Goal: Communication & Community: Share content

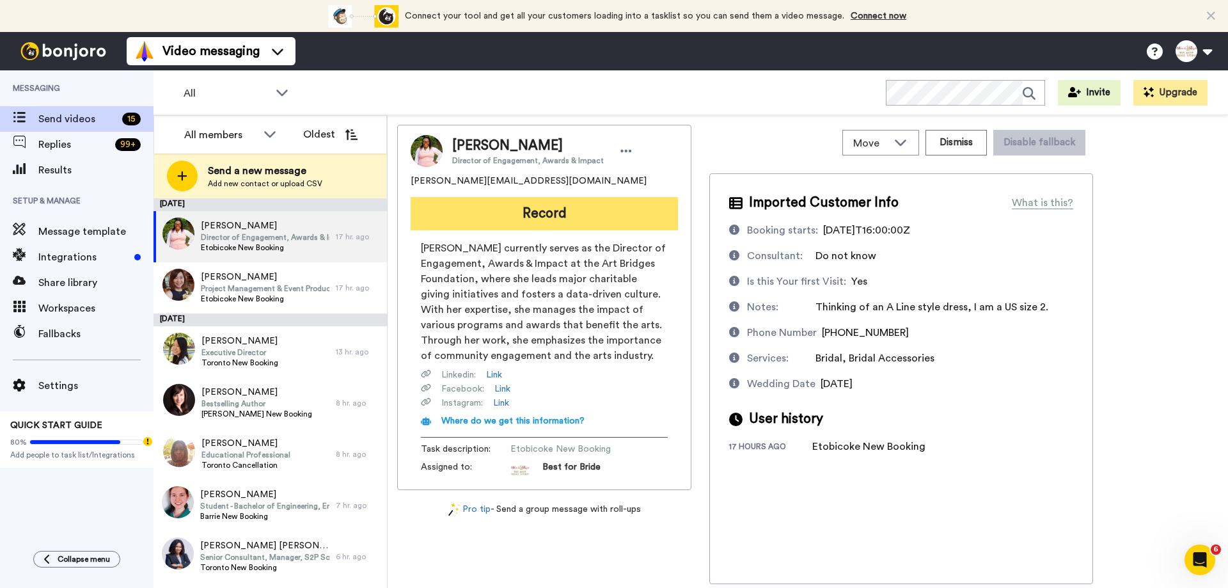
click at [562, 207] on button "Record" at bounding box center [544, 213] width 267 height 33
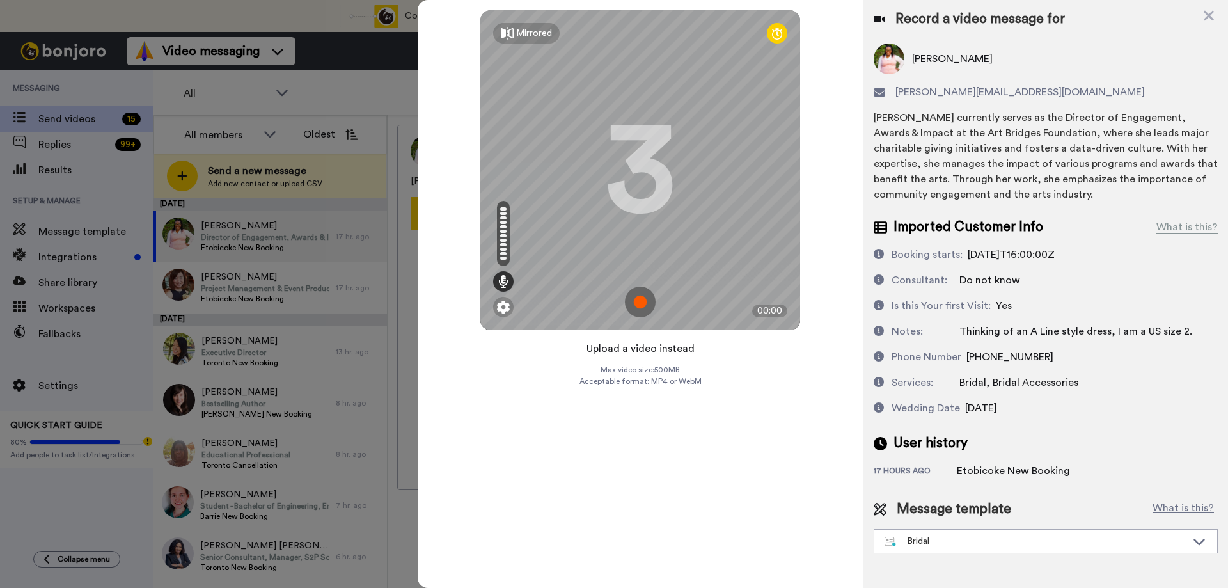
click at [640, 350] on button "Upload a video instead" at bounding box center [641, 348] width 116 height 17
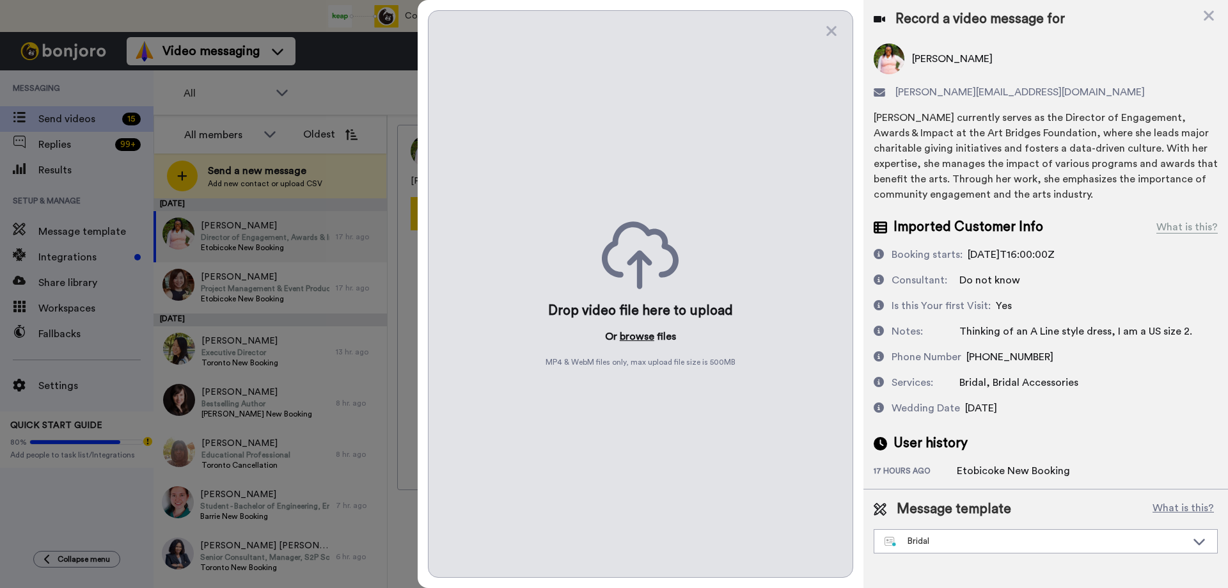
click at [636, 337] on button "browse" at bounding box center [637, 336] width 35 height 15
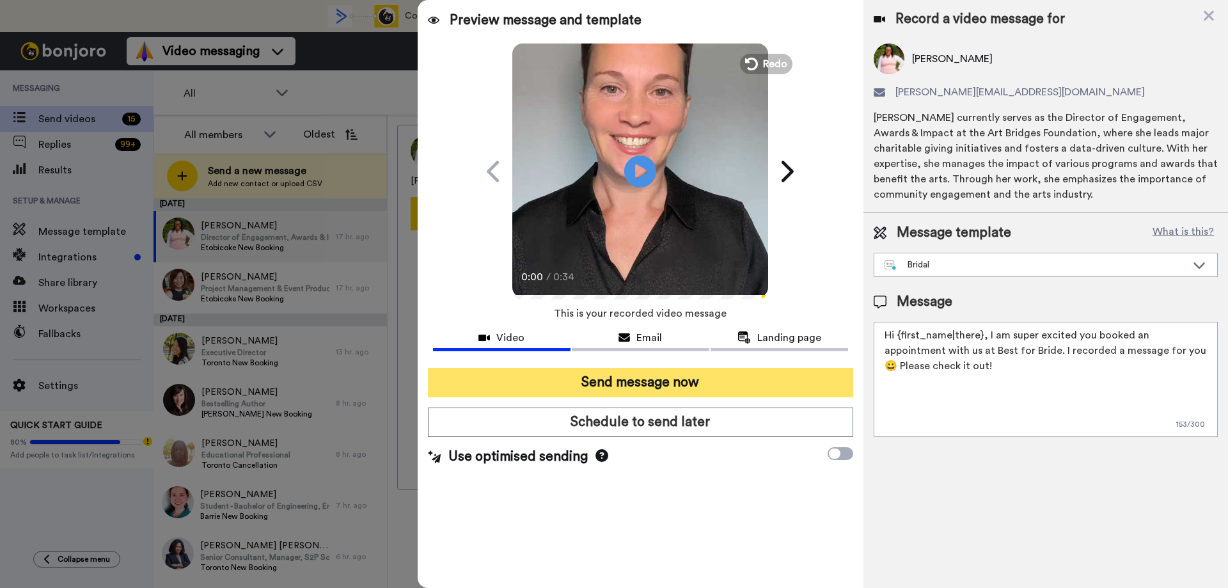
click at [645, 382] on button "Send message now" at bounding box center [640, 382] width 425 height 29
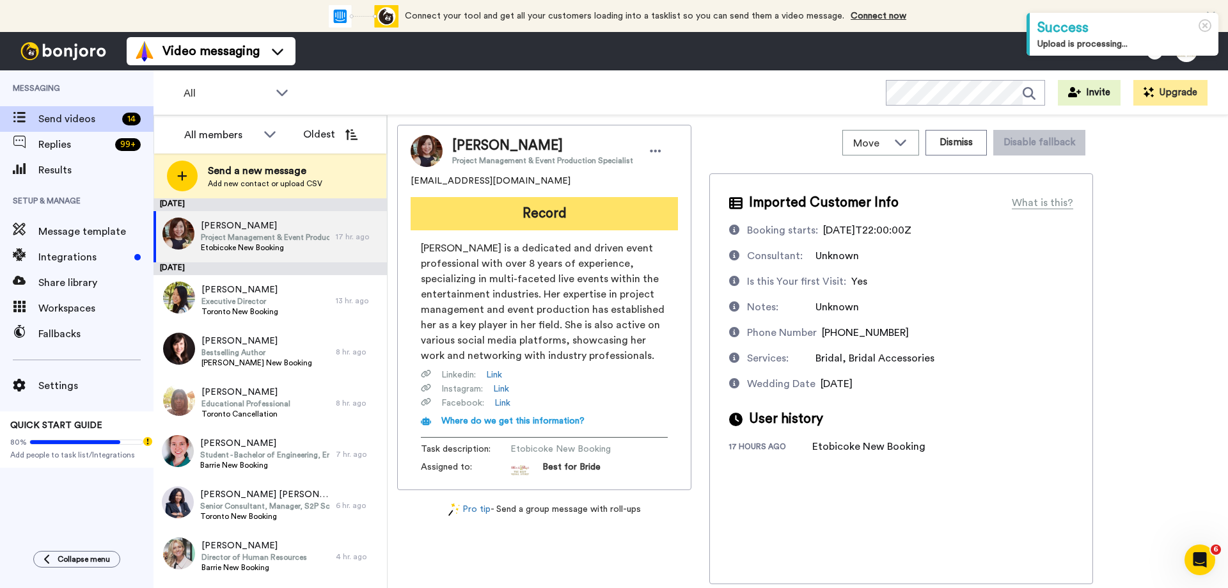
click at [564, 221] on button "Record" at bounding box center [544, 213] width 267 height 33
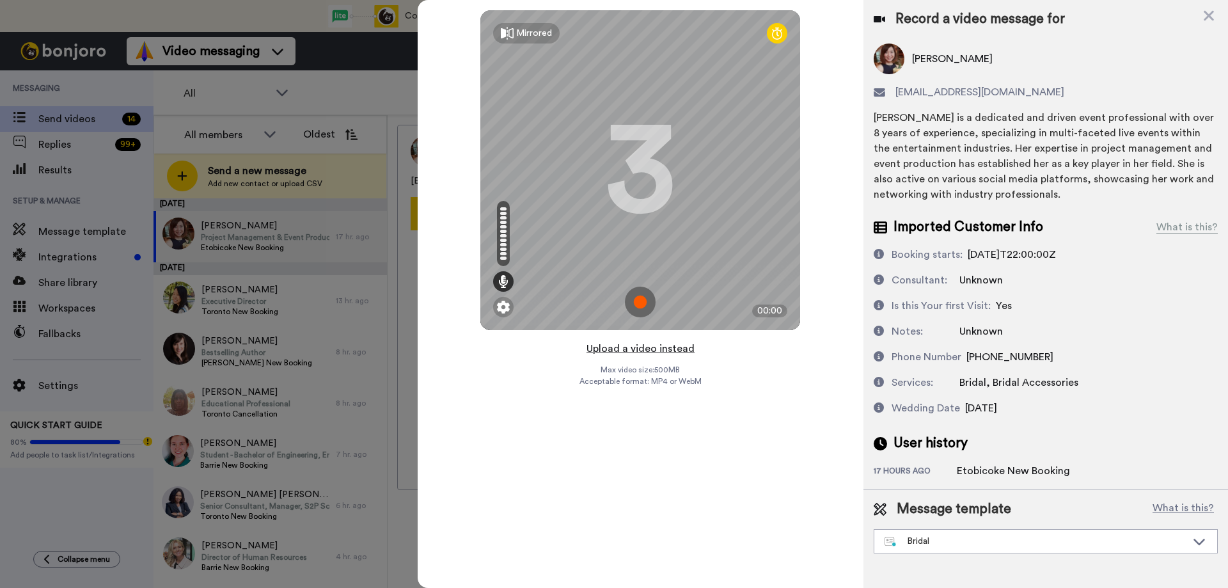
click at [666, 349] on button "Upload a video instead" at bounding box center [641, 348] width 116 height 17
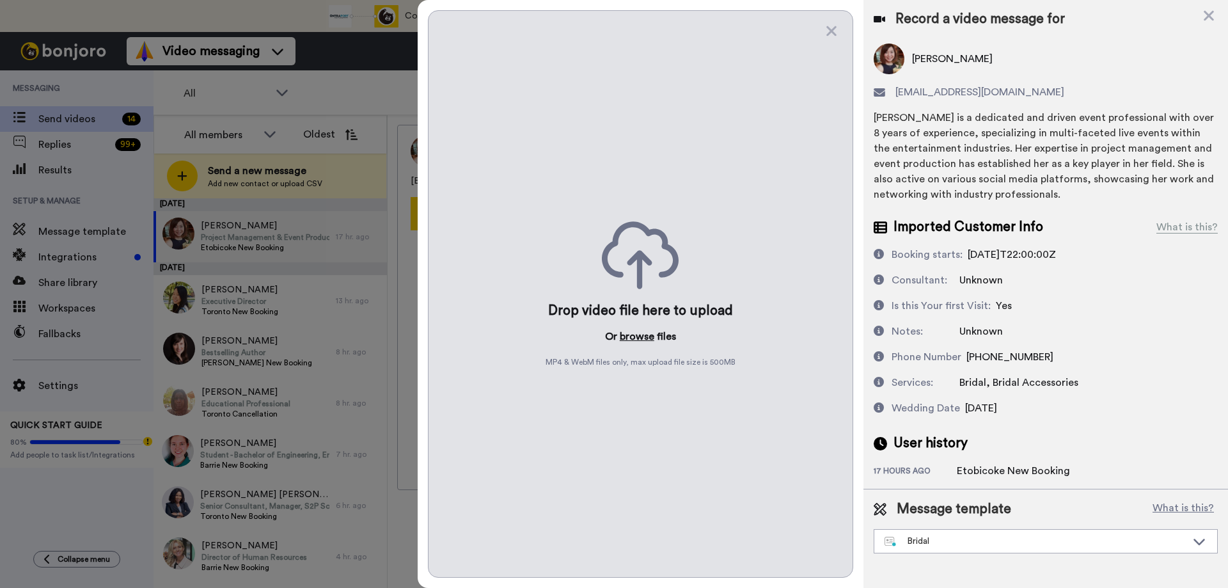
click at [641, 336] on button "browse" at bounding box center [637, 336] width 35 height 15
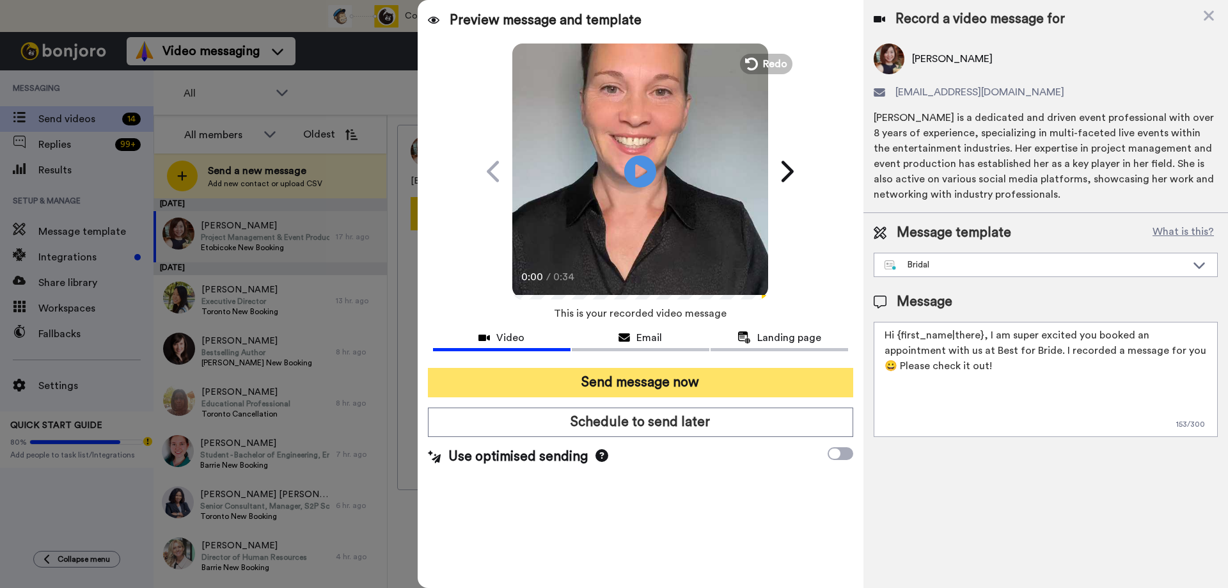
click at [673, 391] on button "Send message now" at bounding box center [640, 382] width 425 height 29
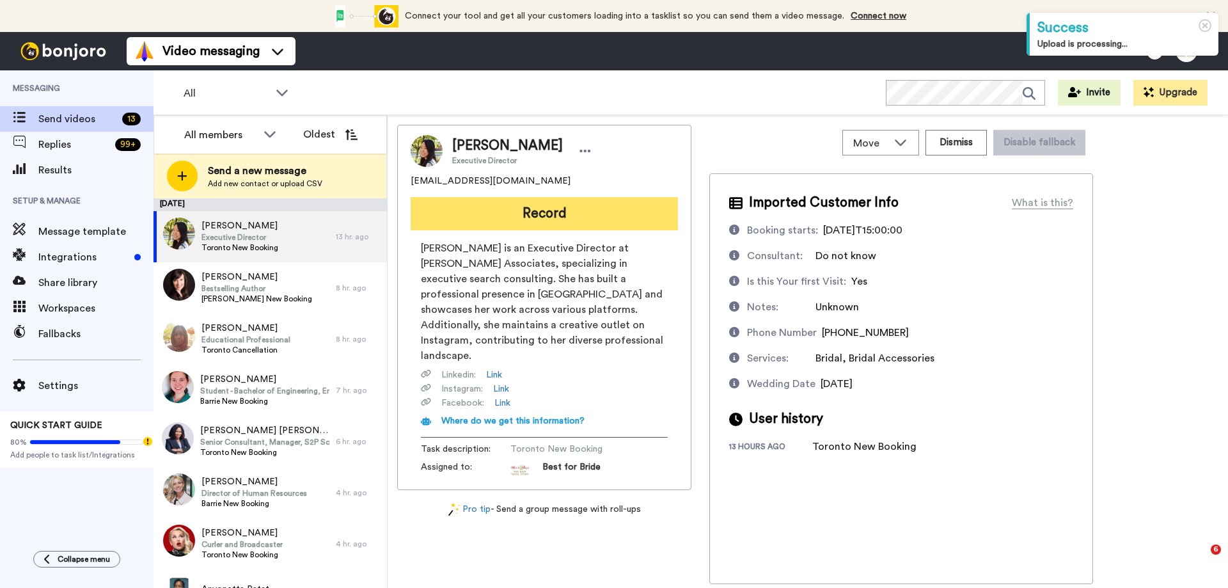
drag, startPoint x: 551, startPoint y: 217, endPoint x: 589, endPoint y: 239, distance: 43.9
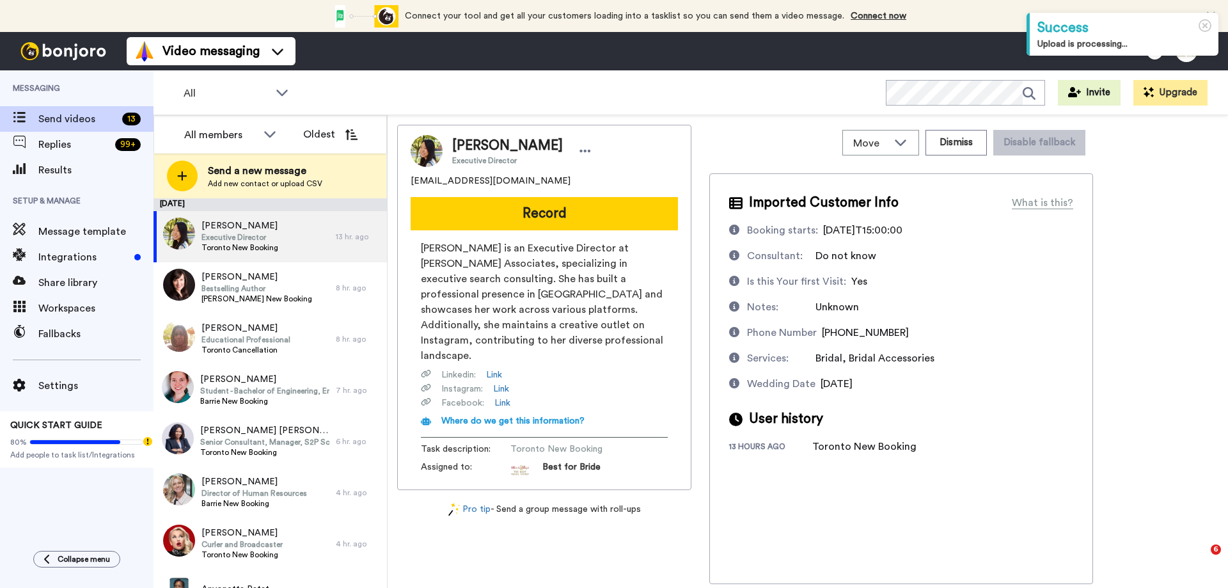
click at [551, 217] on button "Record" at bounding box center [544, 213] width 267 height 33
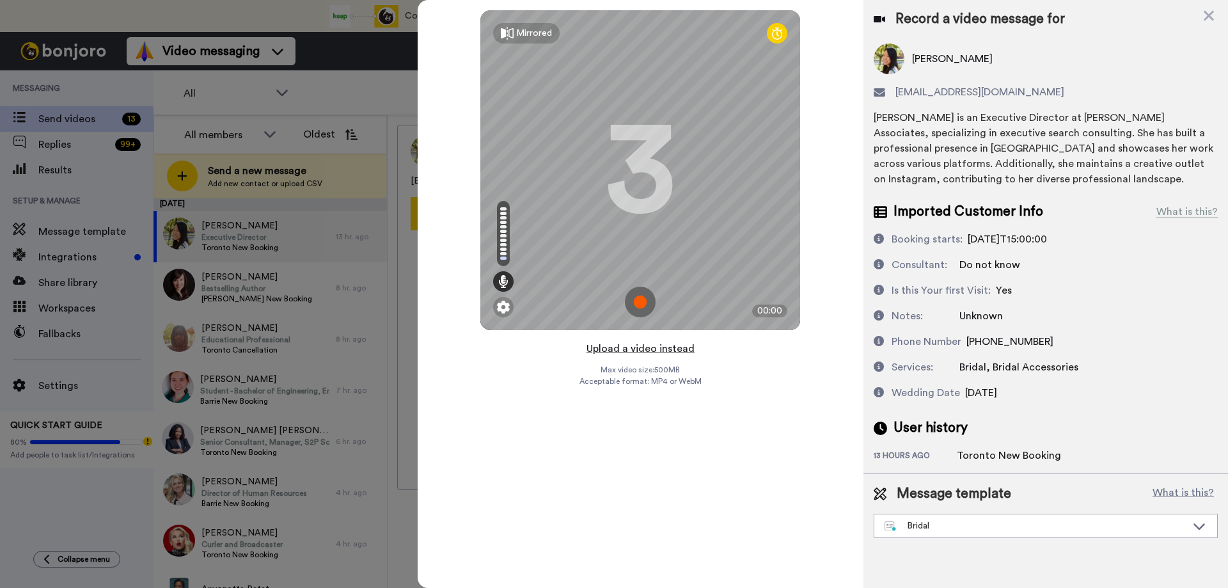
drag, startPoint x: 653, startPoint y: 349, endPoint x: 658, endPoint y: 338, distance: 12.6
click at [653, 349] on button "Upload a video instead" at bounding box center [641, 348] width 116 height 17
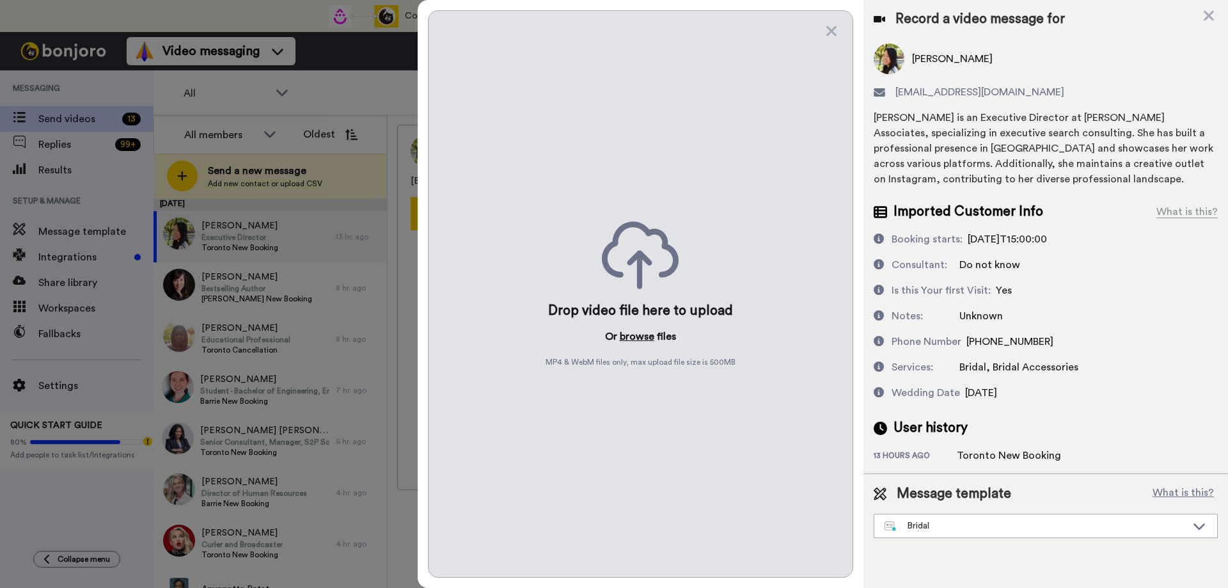
click at [630, 336] on button "browse" at bounding box center [637, 336] width 35 height 15
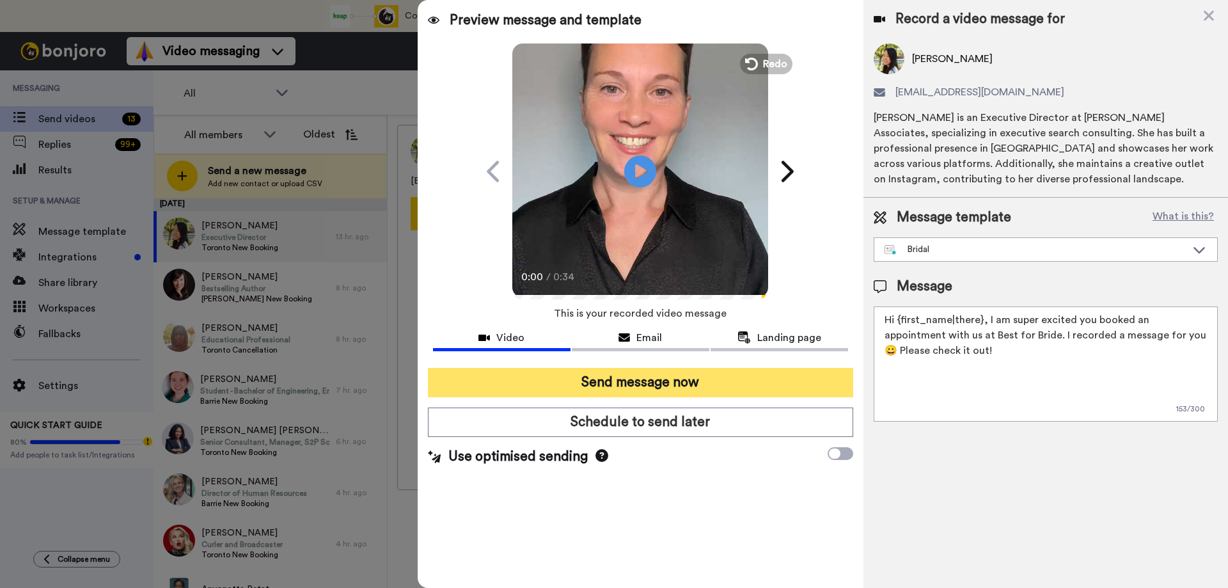
click at [645, 384] on button "Send message now" at bounding box center [640, 382] width 425 height 29
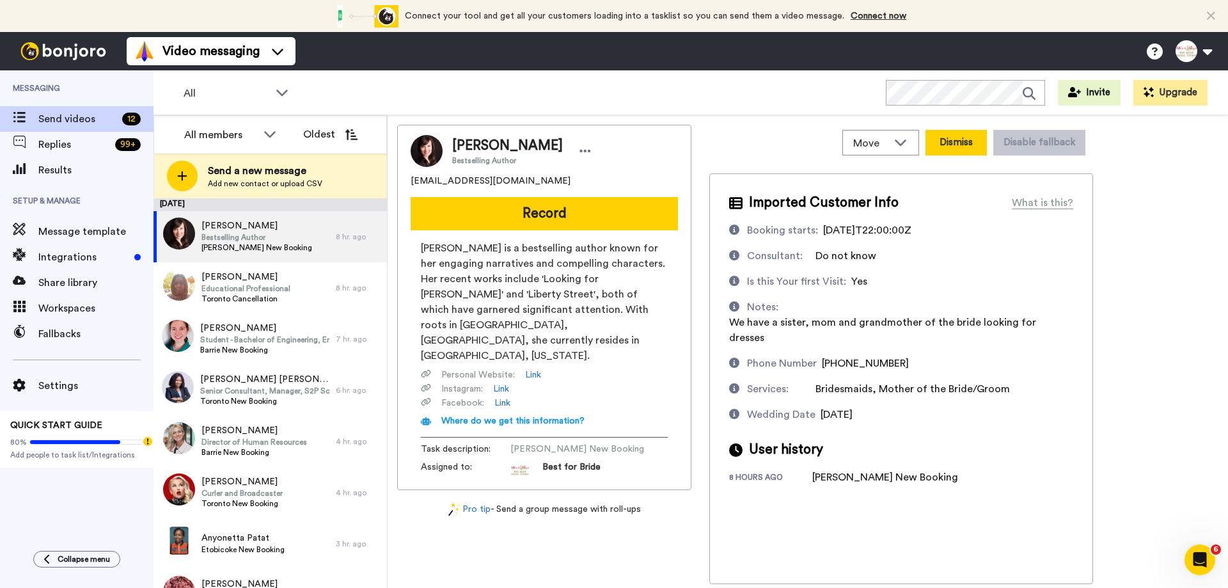
click at [963, 142] on button "Dismiss" at bounding box center [955, 143] width 61 height 26
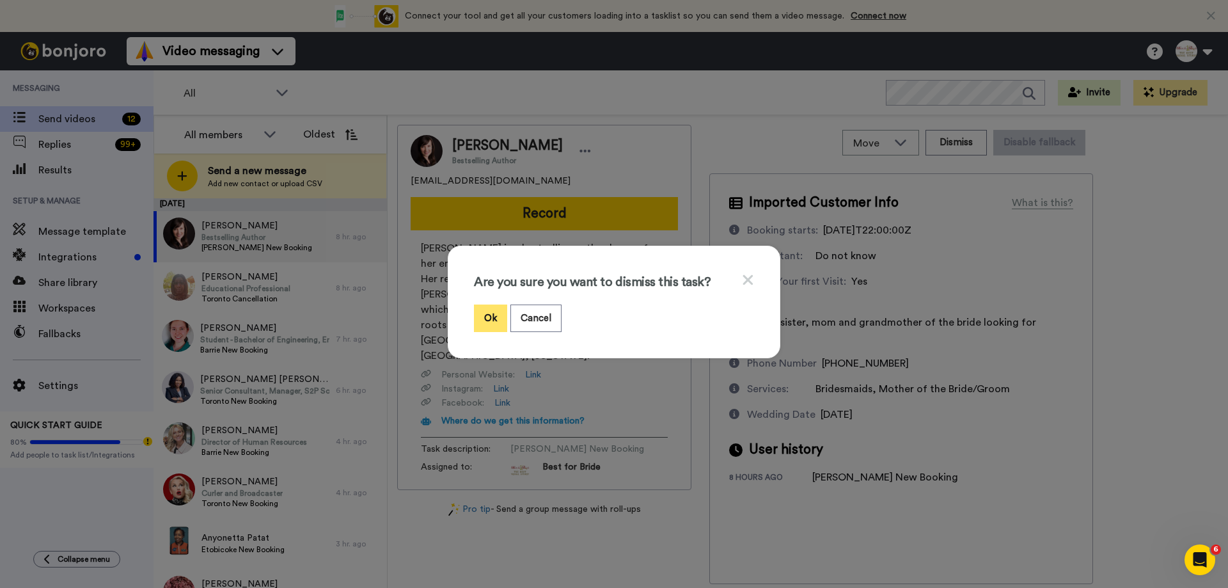
click at [476, 315] on button "Ok" at bounding box center [490, 318] width 33 height 28
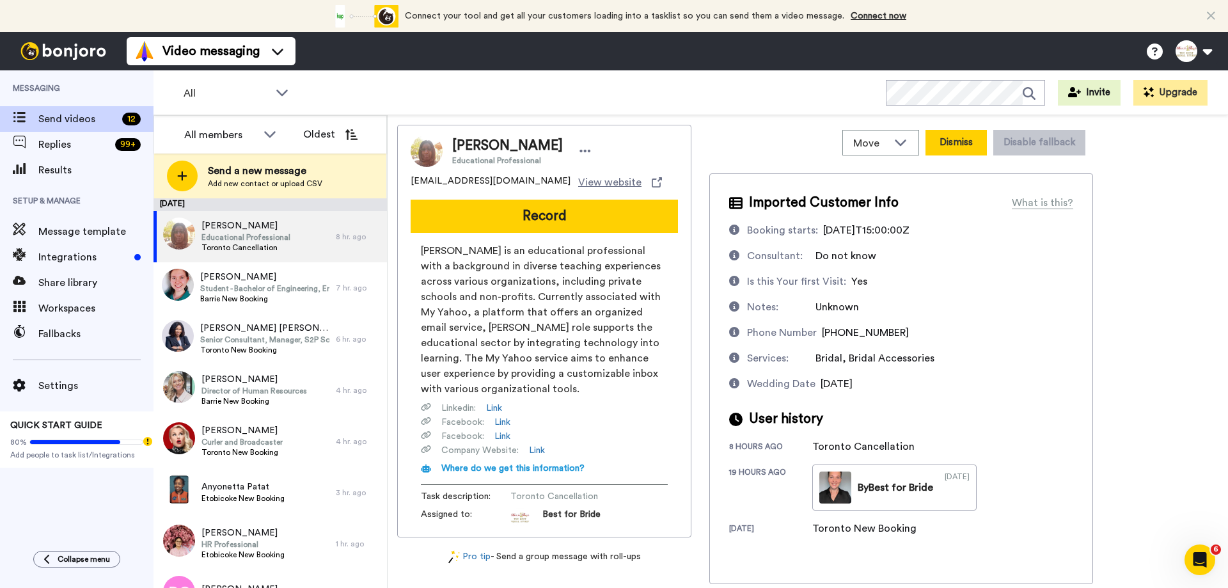
click at [943, 140] on button "Dismiss" at bounding box center [955, 143] width 61 height 26
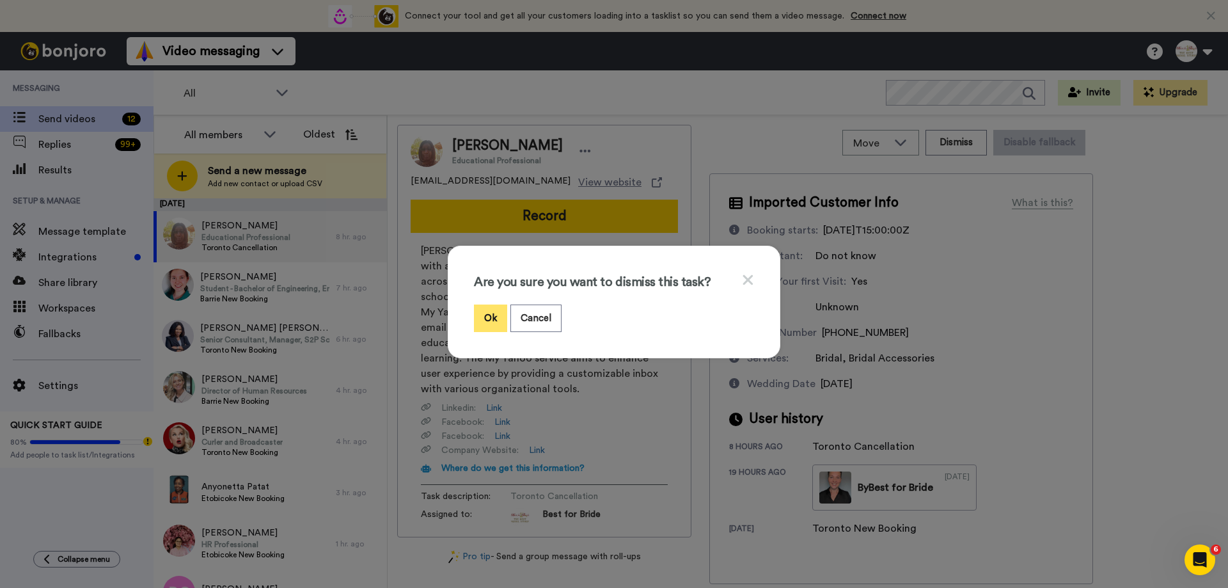
click at [492, 322] on button "Ok" at bounding box center [490, 318] width 33 height 28
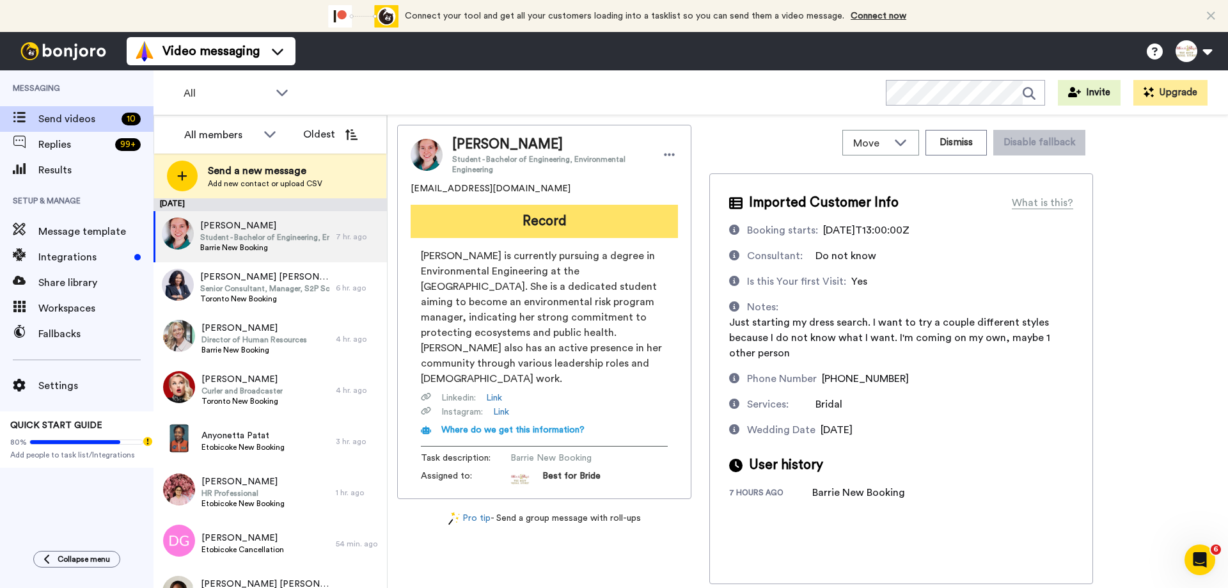
click at [563, 226] on button "Record" at bounding box center [544, 221] width 267 height 33
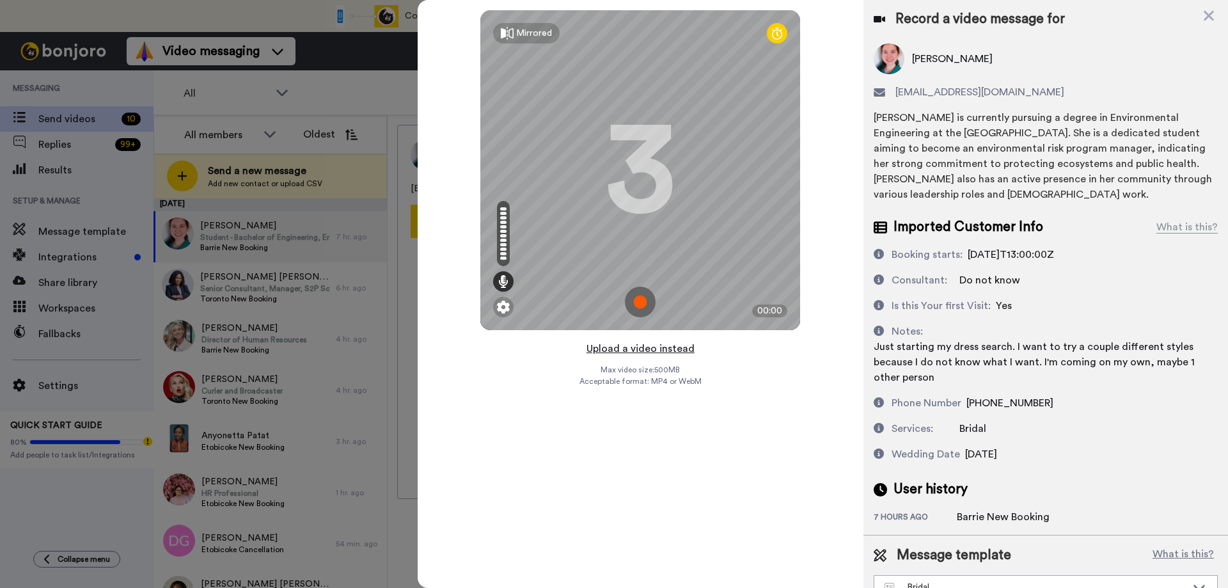
click at [632, 349] on button "Upload a video instead" at bounding box center [641, 348] width 116 height 17
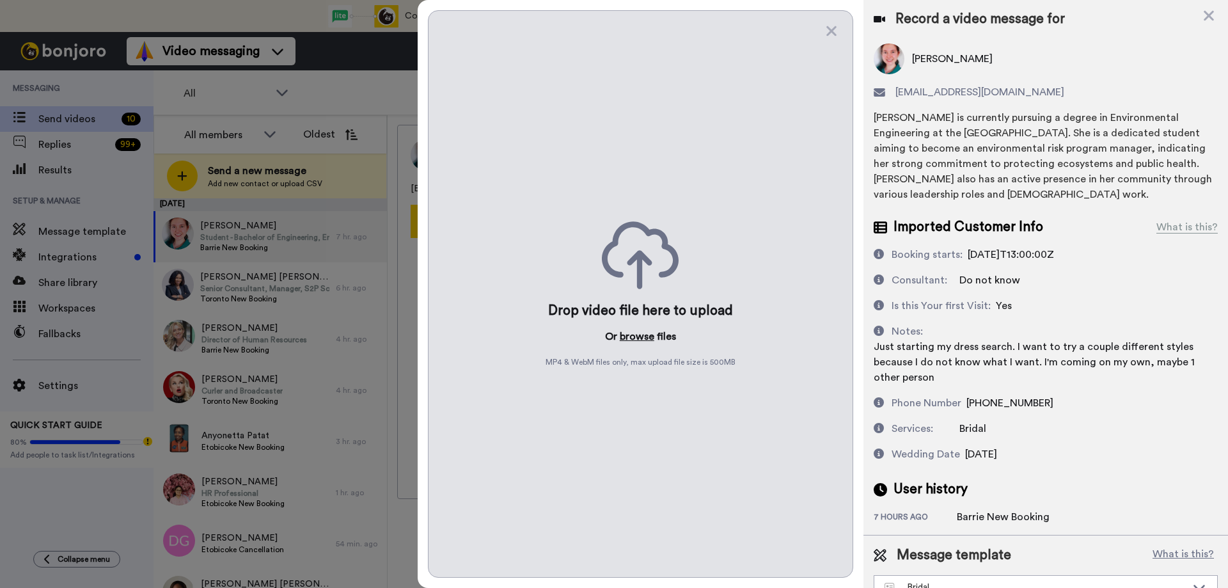
click at [634, 333] on button "browse" at bounding box center [637, 336] width 35 height 15
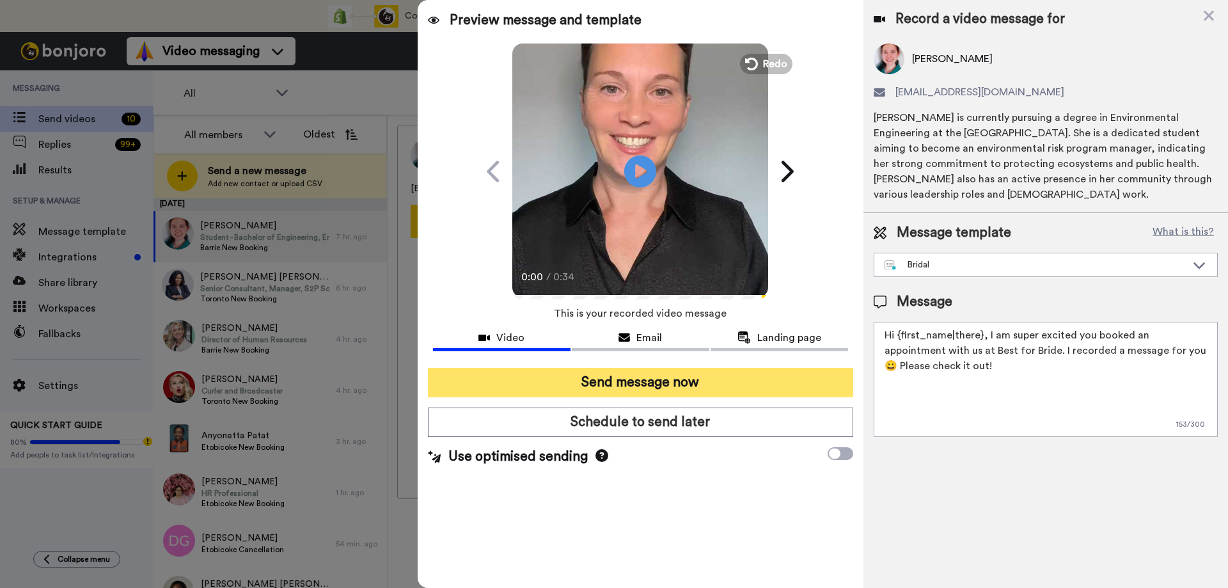
click at [572, 380] on button "Send message now" at bounding box center [640, 382] width 425 height 29
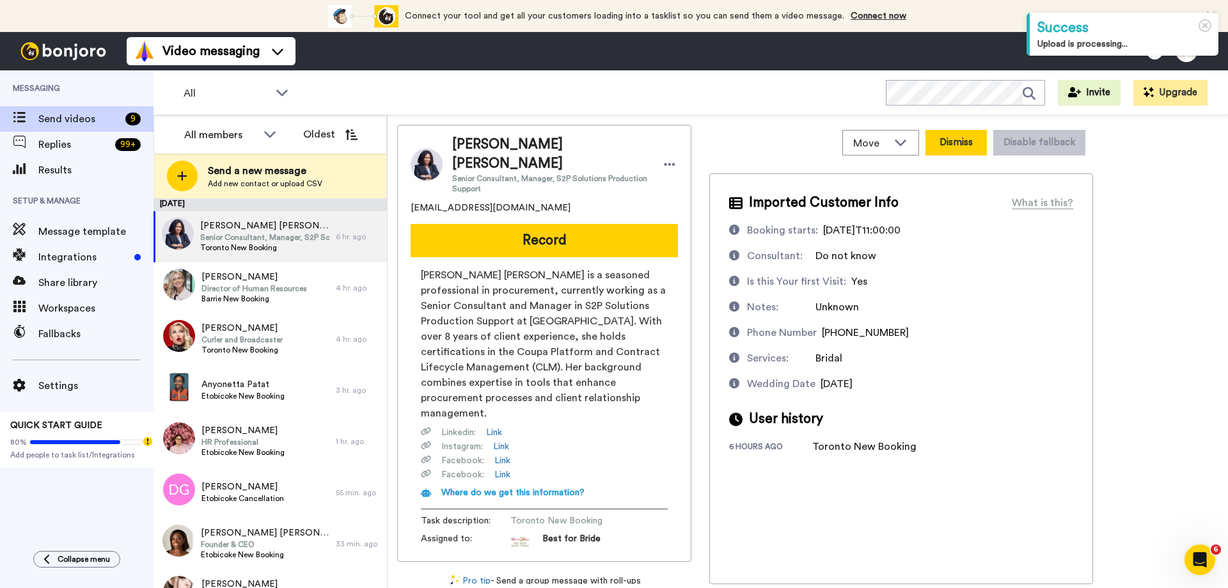
click at [955, 139] on button "Dismiss" at bounding box center [955, 143] width 61 height 26
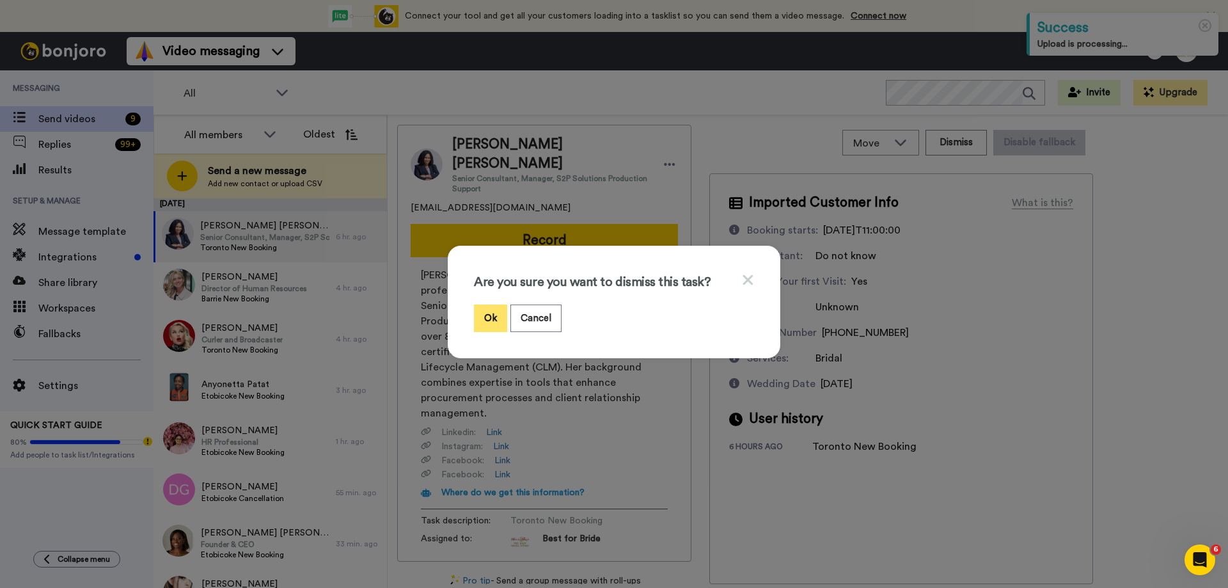
click at [486, 322] on button "Ok" at bounding box center [490, 318] width 33 height 28
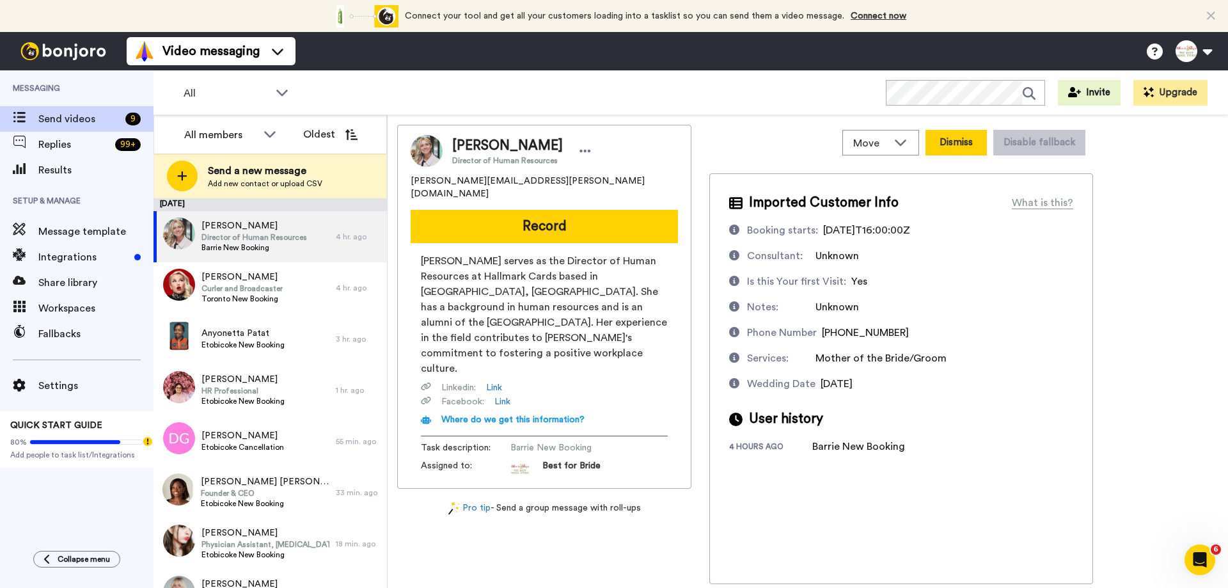
click at [970, 147] on button "Dismiss" at bounding box center [955, 143] width 61 height 26
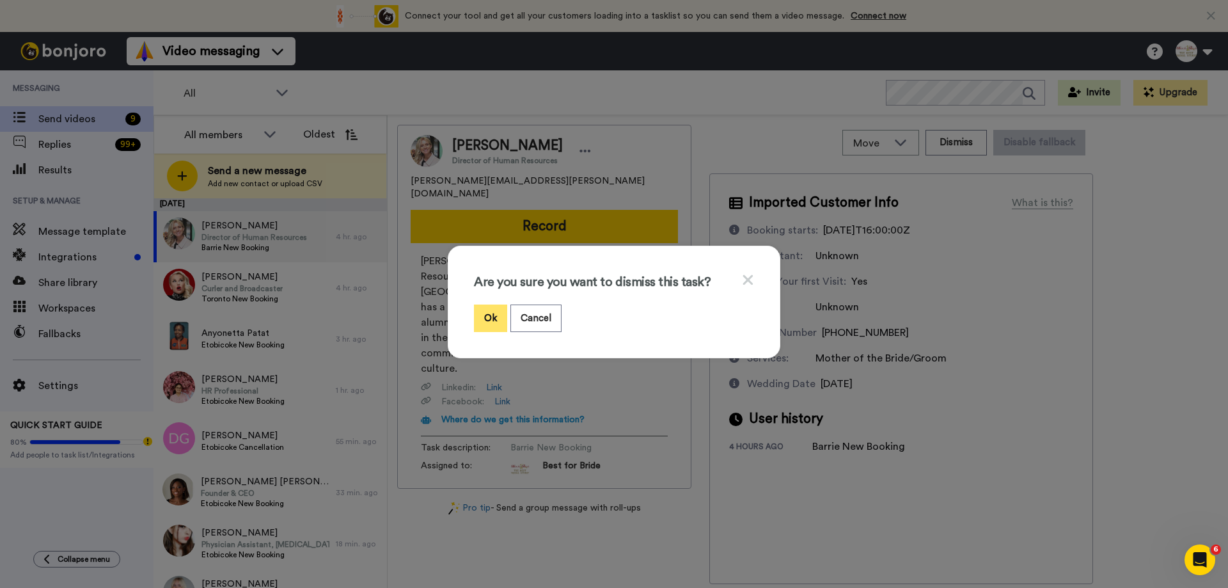
click at [484, 312] on button "Ok" at bounding box center [490, 318] width 33 height 28
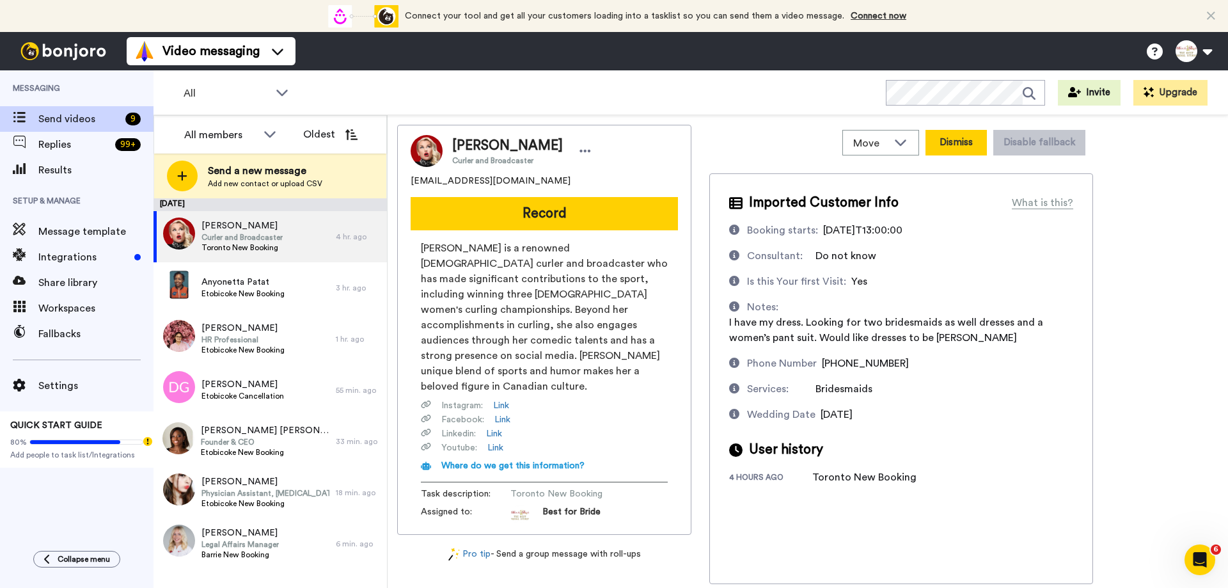
click at [967, 143] on button "Dismiss" at bounding box center [955, 143] width 61 height 26
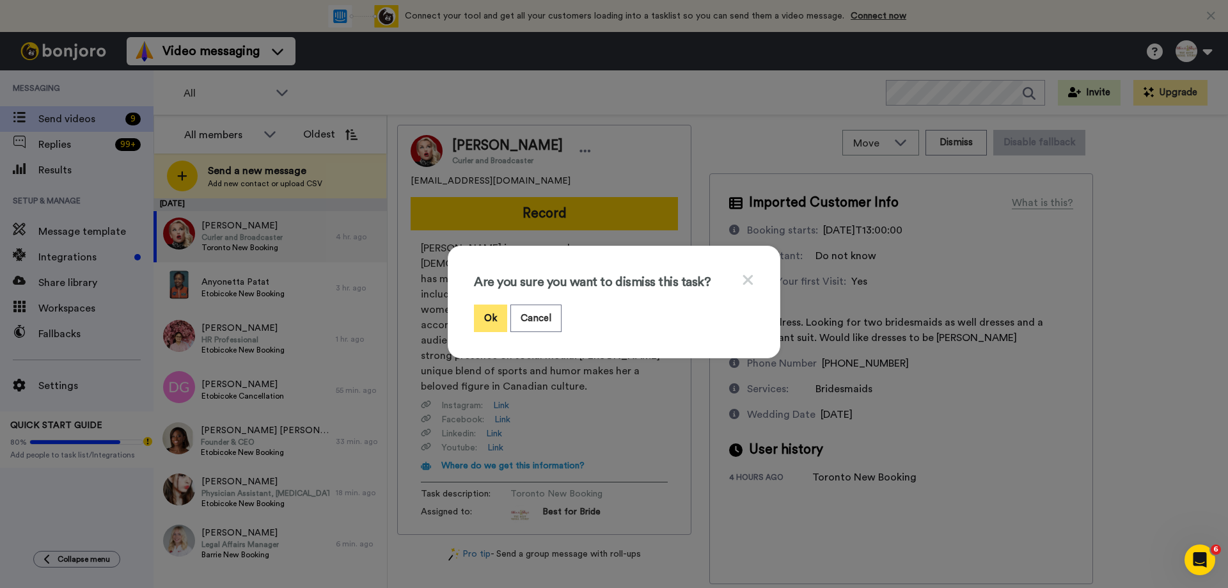
click at [480, 316] on button "Ok" at bounding box center [490, 318] width 33 height 28
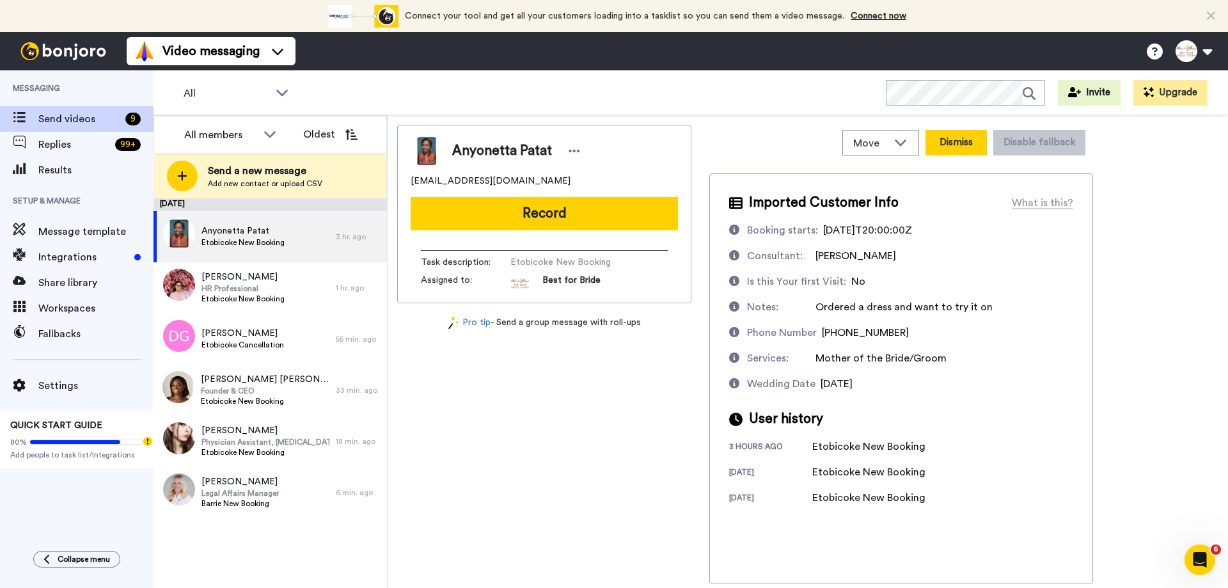
click at [959, 139] on button "Dismiss" at bounding box center [955, 143] width 61 height 26
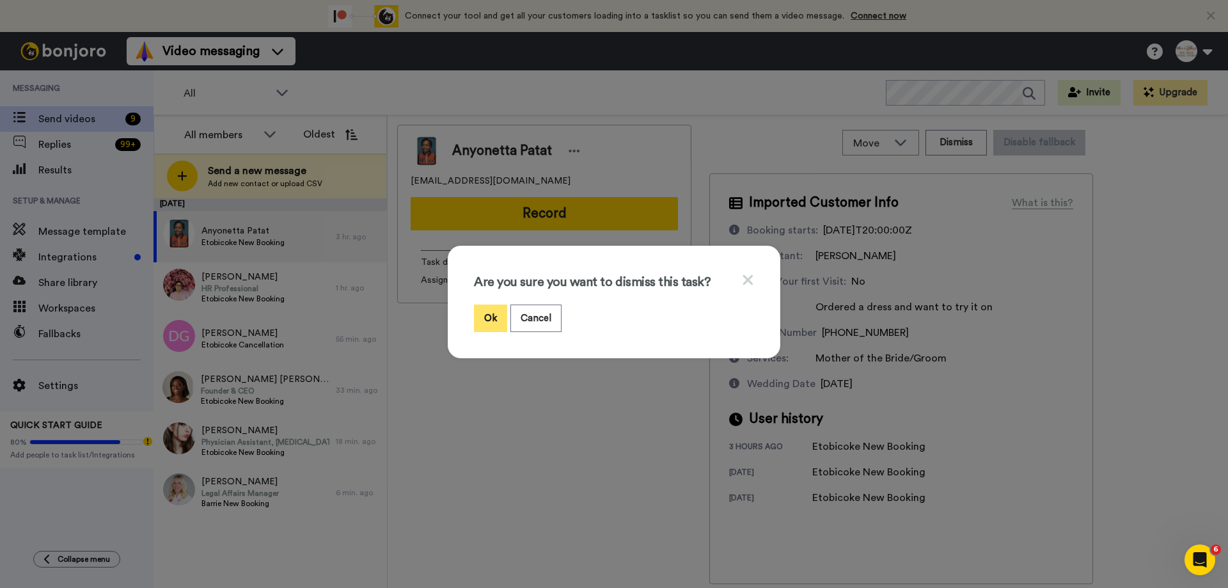
click at [484, 311] on button "Ok" at bounding box center [490, 318] width 33 height 28
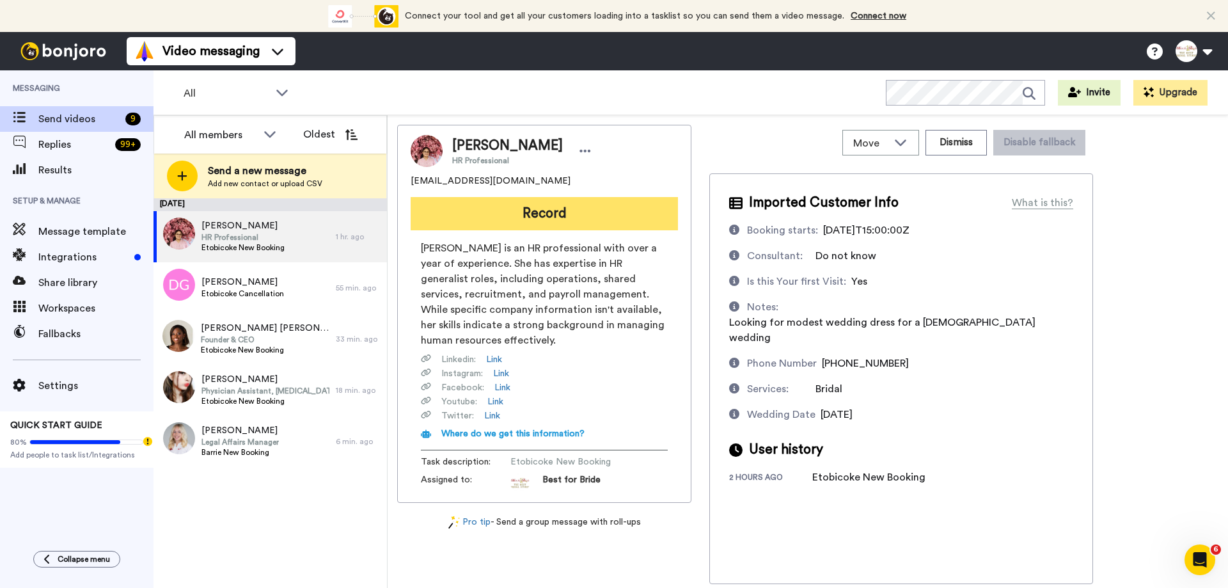
click at [542, 211] on button "Record" at bounding box center [544, 213] width 267 height 33
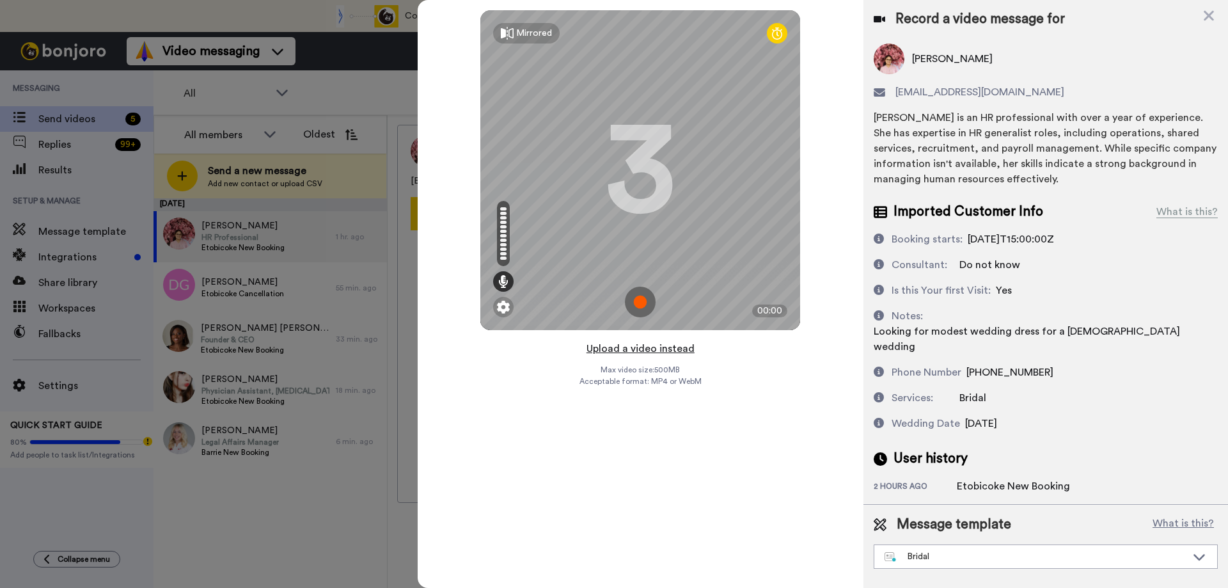
click at [647, 346] on button "Upload a video instead" at bounding box center [641, 348] width 116 height 17
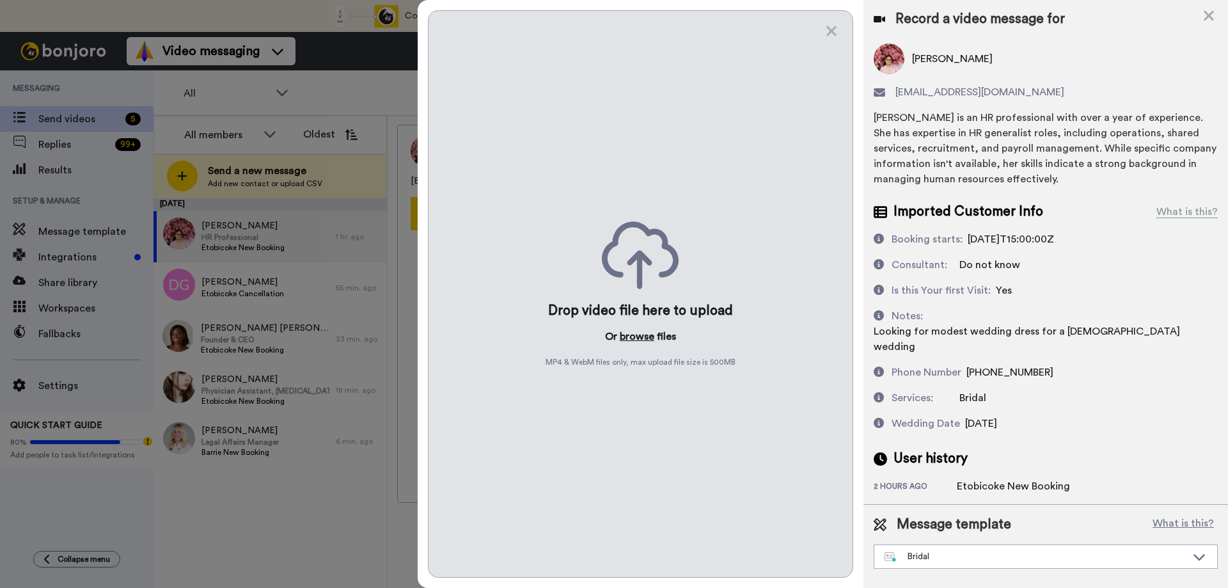
click at [641, 335] on button "browse" at bounding box center [637, 336] width 35 height 15
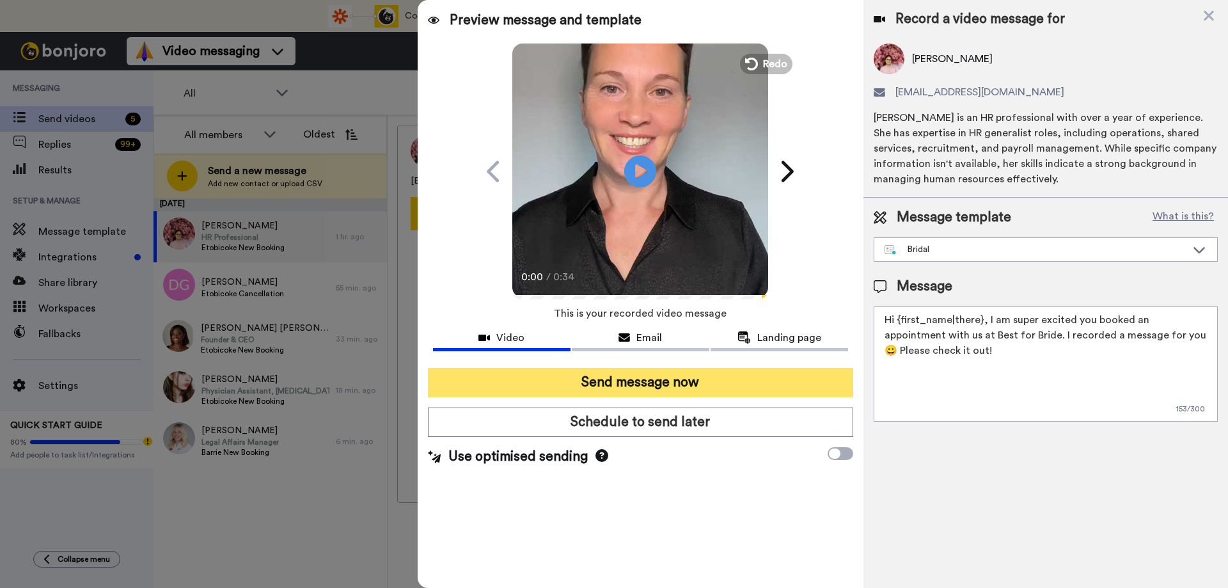
click at [688, 386] on button "Send message now" at bounding box center [640, 382] width 425 height 29
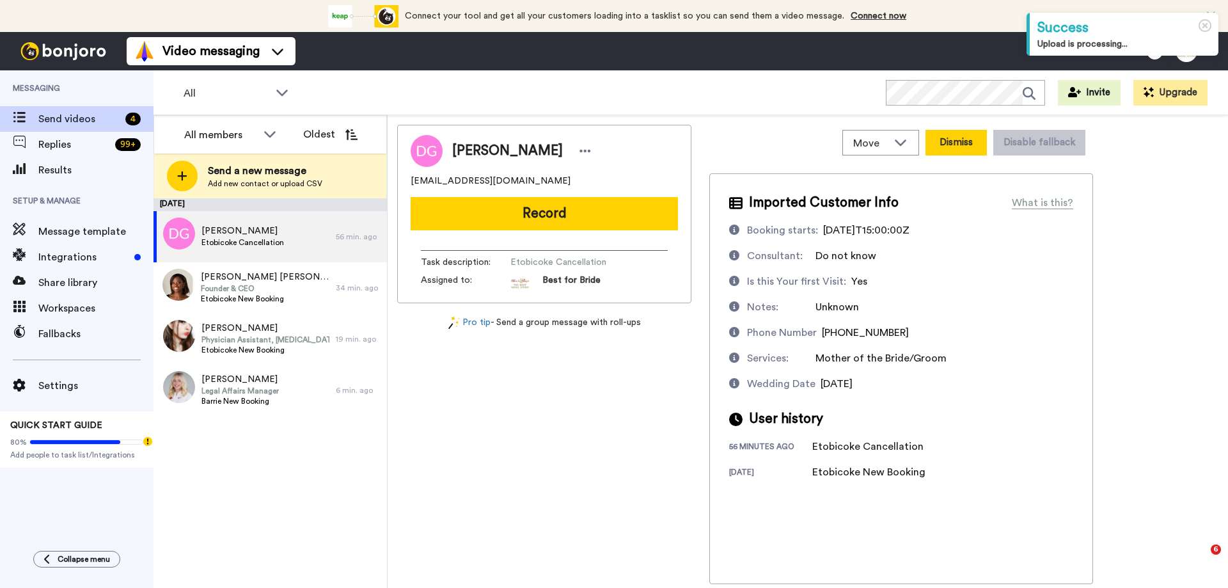
click at [947, 146] on button "Dismiss" at bounding box center [955, 143] width 61 height 26
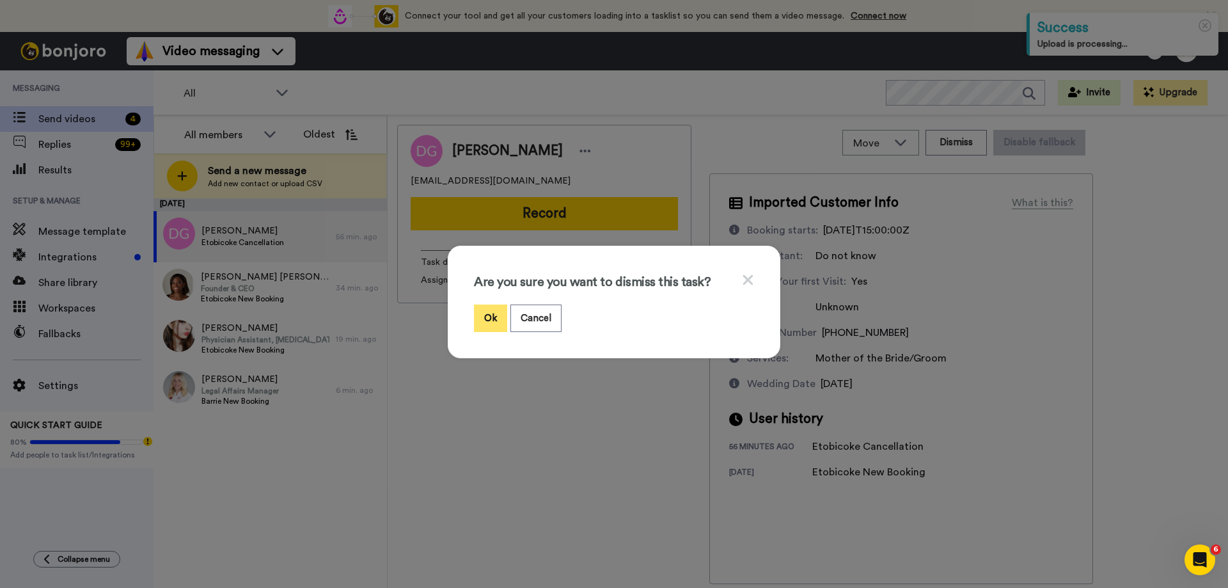
click at [485, 315] on button "Ok" at bounding box center [490, 318] width 33 height 28
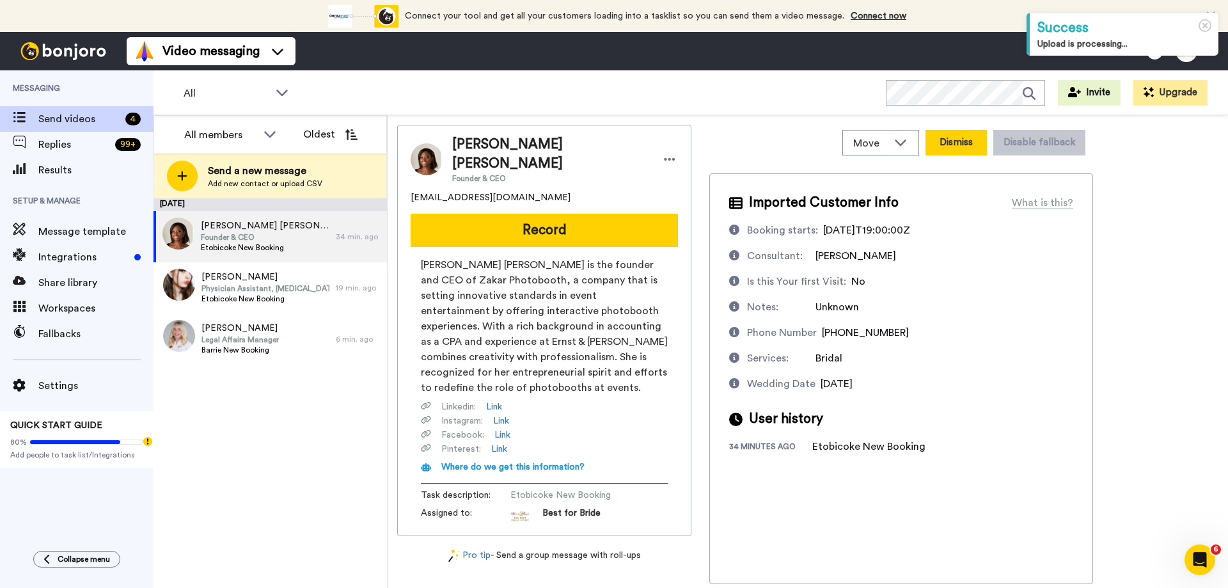
click at [957, 148] on button "Dismiss" at bounding box center [955, 143] width 61 height 26
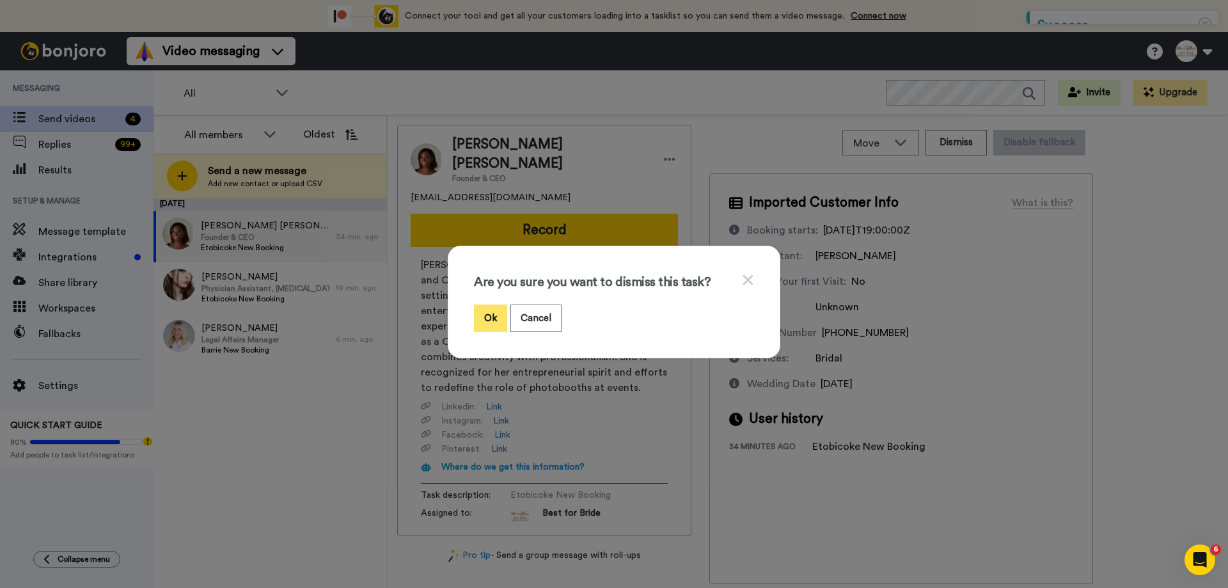
click at [482, 321] on button "Ok" at bounding box center [490, 318] width 33 height 28
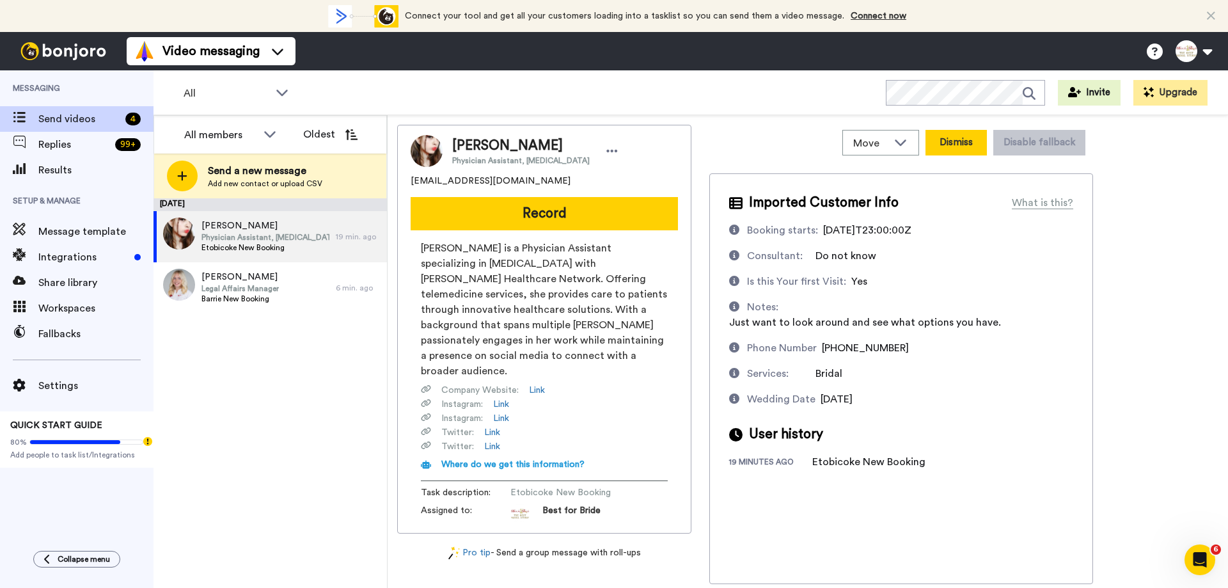
click at [954, 136] on button "Dismiss" at bounding box center [955, 143] width 61 height 26
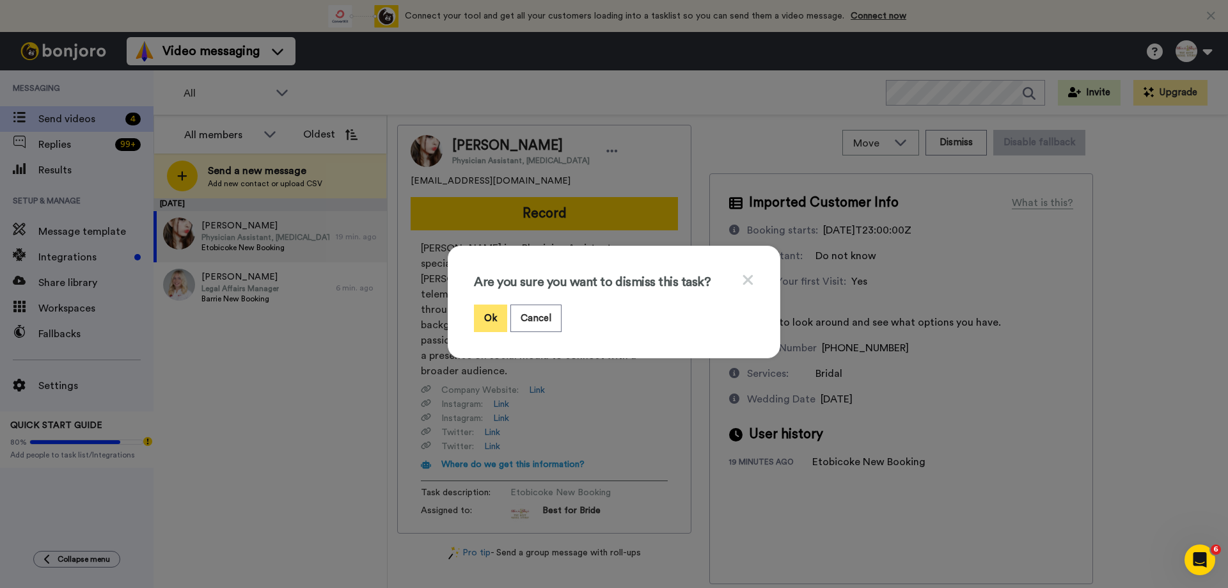
click at [478, 316] on button "Ok" at bounding box center [490, 318] width 33 height 28
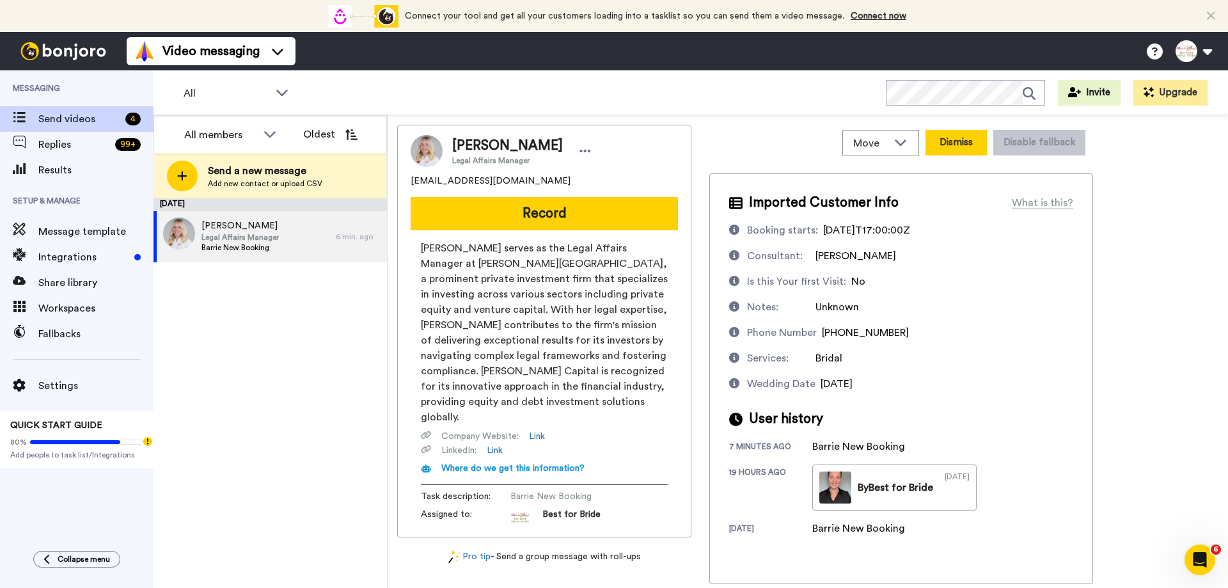
click at [952, 139] on button "Dismiss" at bounding box center [955, 143] width 61 height 26
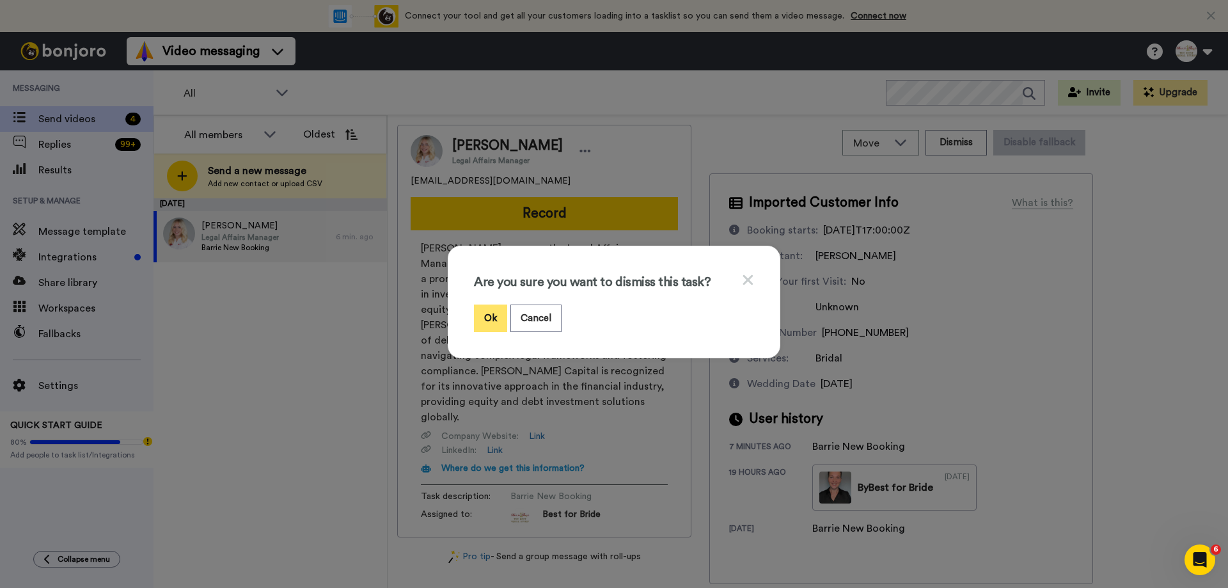
click at [483, 316] on button "Ok" at bounding box center [490, 318] width 33 height 28
